Goal: Use online tool/utility: Use online tool/utility

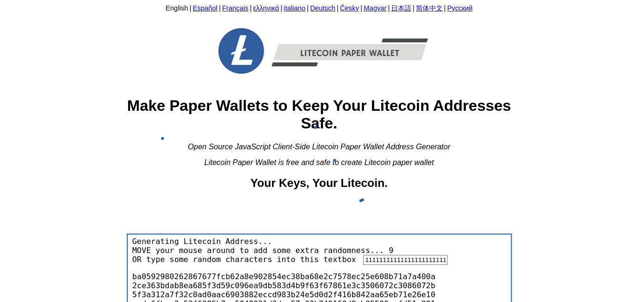
scroll to position [0, 725]
type input "1111111111111111111111111111111111111111111111111111111111111111111111111111111…"
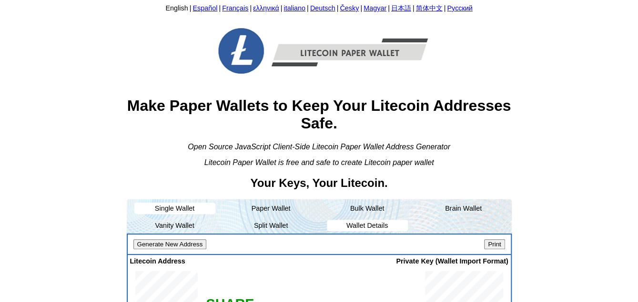
click at [368, 231] on li "Wallet Details" at bounding box center [367, 225] width 81 height 11
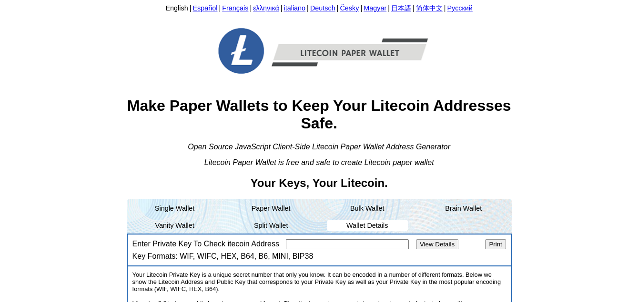
click at [367, 227] on li "Wallet Details" at bounding box center [367, 225] width 81 height 11
click at [352, 246] on input "Enter Private Key To Check itecoin Address" at bounding box center [347, 245] width 123 height 10
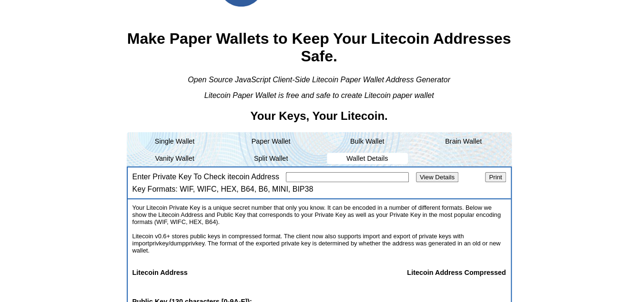
scroll to position [95, 0]
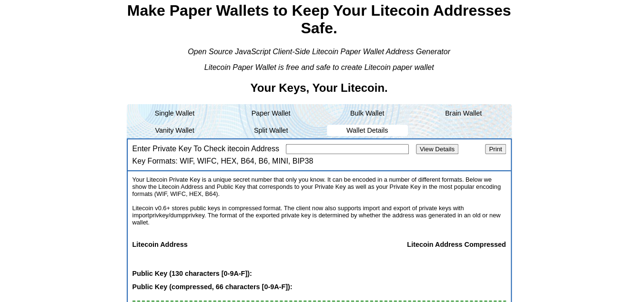
paste input "9680b8ae5e7293f27fb1d82ee488343656354406323a2b281e0eeed7e6855c2c"
type input "9680b8ae5e7293f27fb1d82ee488343656354406323a2b281e0eeed7e6855c2c"
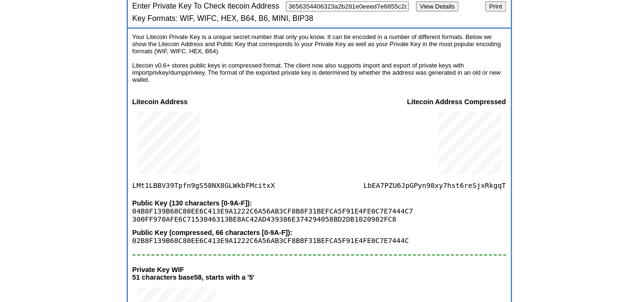
scroll to position [0, 0]
click at [193, 182] on span "LMt1LBBV39Tpfn9gS58NX8GLWkbFMcitxX" at bounding box center [203, 148] width 142 height 84
copy span "LMt1LBBV39Tpfn9gS58NX8GLWkbFMcitxX"
click at [479, 184] on span "LbEA7PZU6JpGPyn98xy7hst6reSjxRkgqT" at bounding box center [434, 148] width 142 height 84
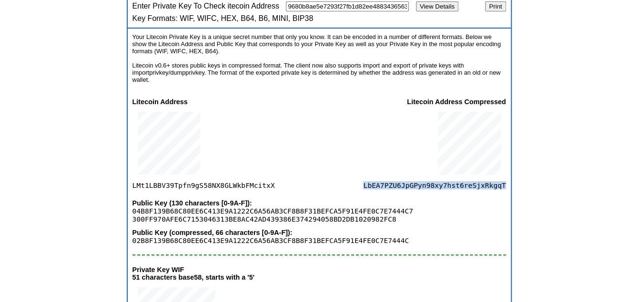
click at [479, 184] on span "LbEA7PZU6JpGPyn98xy7hst6reSjxRkgqT" at bounding box center [434, 148] width 142 height 84
copy span "LbEA7PZU6JpGPyn98xy7hst6reSjxRkgqT"
